Goal: Task Accomplishment & Management: Manage account settings

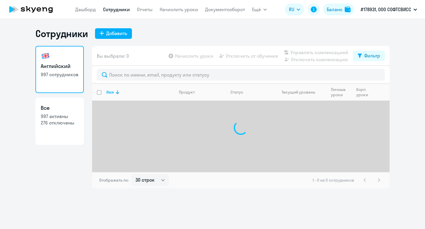
select select "30"
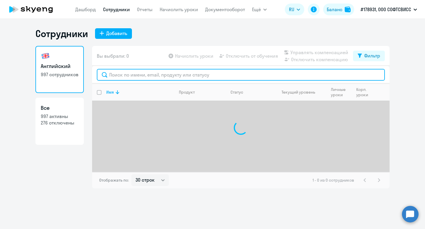
click at [167, 77] on input "text" at bounding box center [241, 75] width 288 height 12
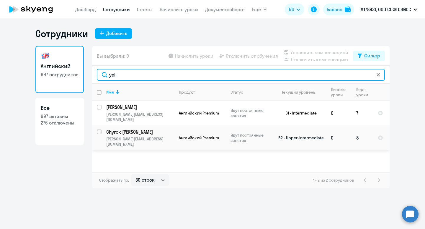
type input "yeli"
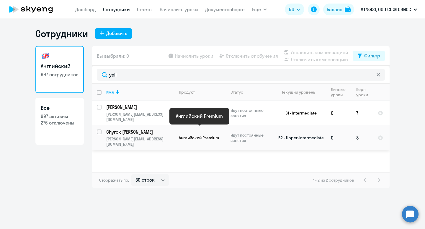
click at [201, 135] on span "Английский Premium" at bounding box center [199, 137] width 40 height 5
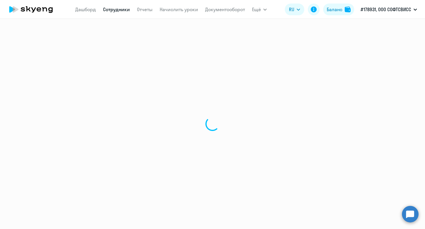
select select "english"
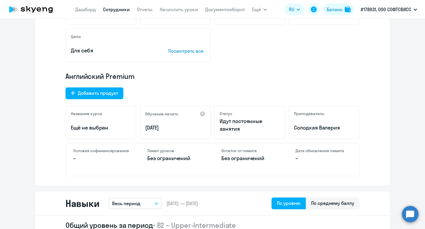
scroll to position [88, 0]
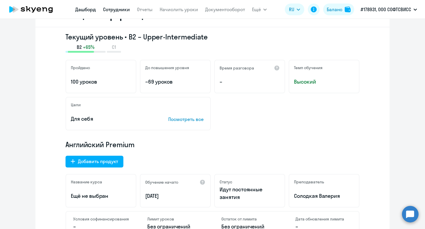
click at [93, 7] on link "Дашборд" at bounding box center [85, 9] width 21 height 6
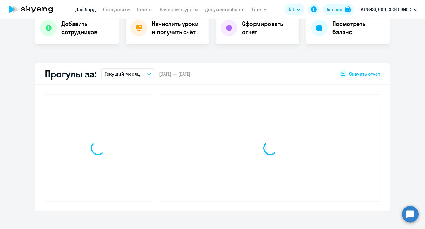
scroll to position [129, 0]
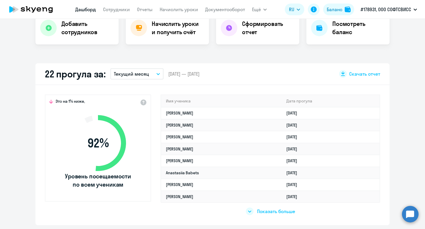
click at [142, 76] on p "Текущий месяц" at bounding box center [131, 73] width 35 height 7
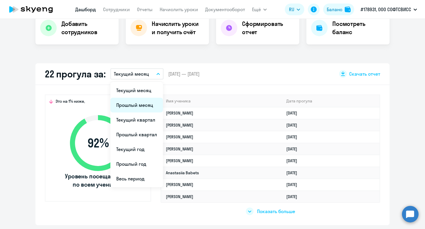
click at [141, 107] on li "Прошлый месяц" at bounding box center [136, 105] width 52 height 15
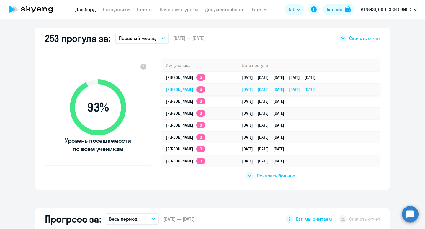
scroll to position [169, 0]
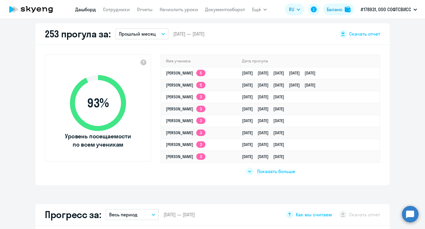
click at [250, 171] on icon at bounding box center [249, 171] width 3 height 1
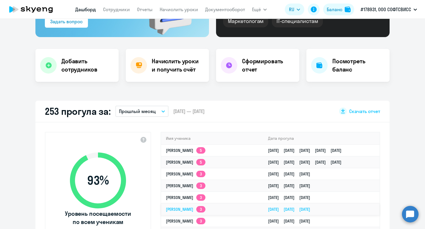
scroll to position [91, 0]
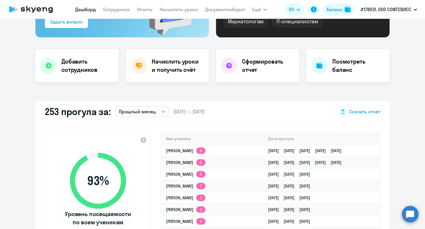
click at [362, 111] on span "Скачать отчет" at bounding box center [364, 111] width 31 height 6
select select "30"
